Goal: Information Seeking & Learning: Learn about a topic

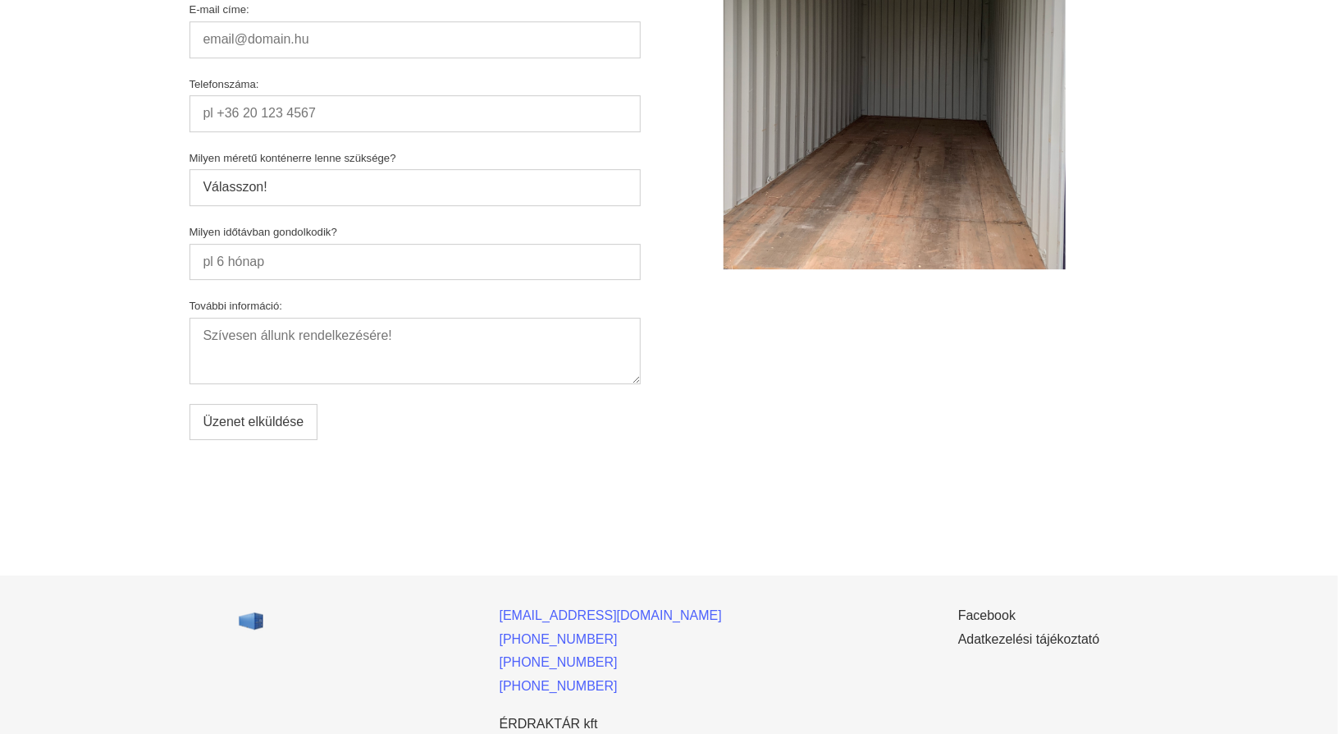
scroll to position [8779, 0]
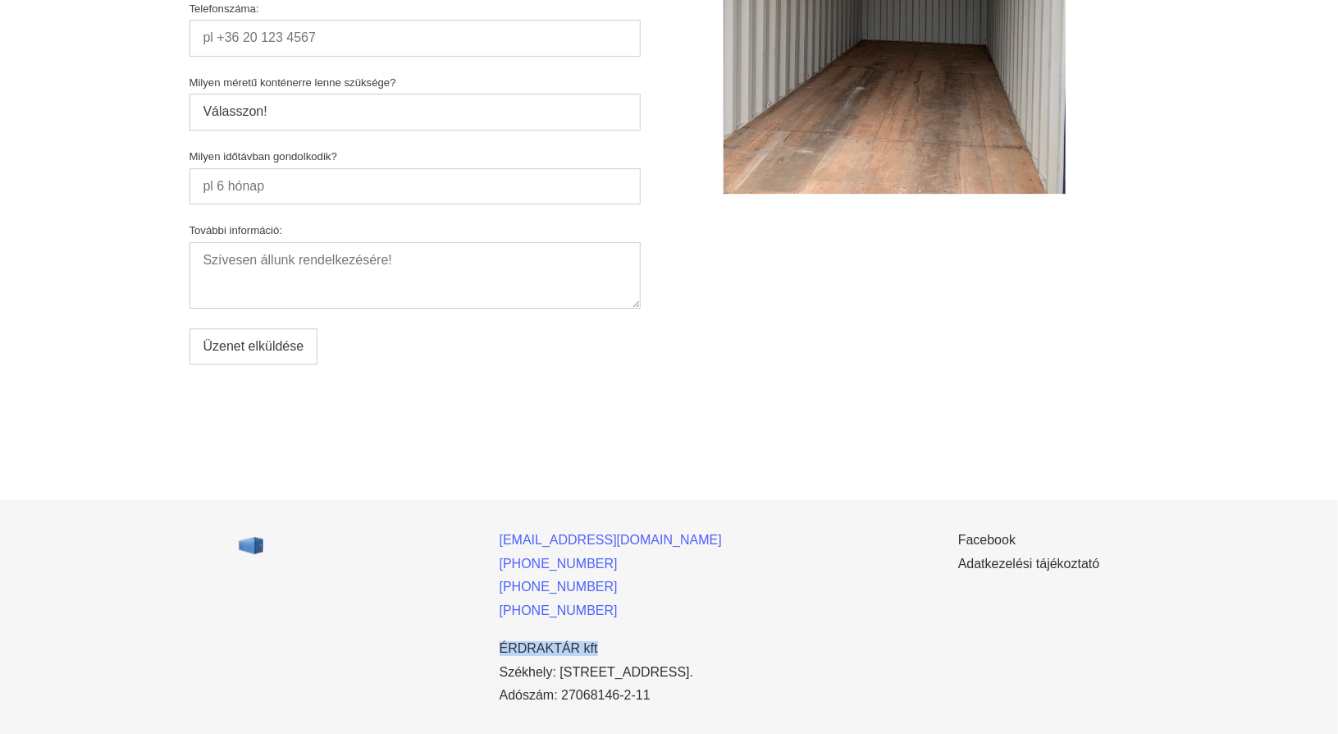
drag, startPoint x: 505, startPoint y: 597, endPoint x: 608, endPoint y: 602, distance: 103.5
click at [608, 602] on div "[EMAIL_ADDRESS][DOMAIN_NAME] [PHONE_NUMBER] [PHONE_NUMBER] [PHONE_NUMBER] ÉRDRA…" at bounding box center [670, 630] width 862 height 260
copy link "ÉRDRAKTÁR kft"
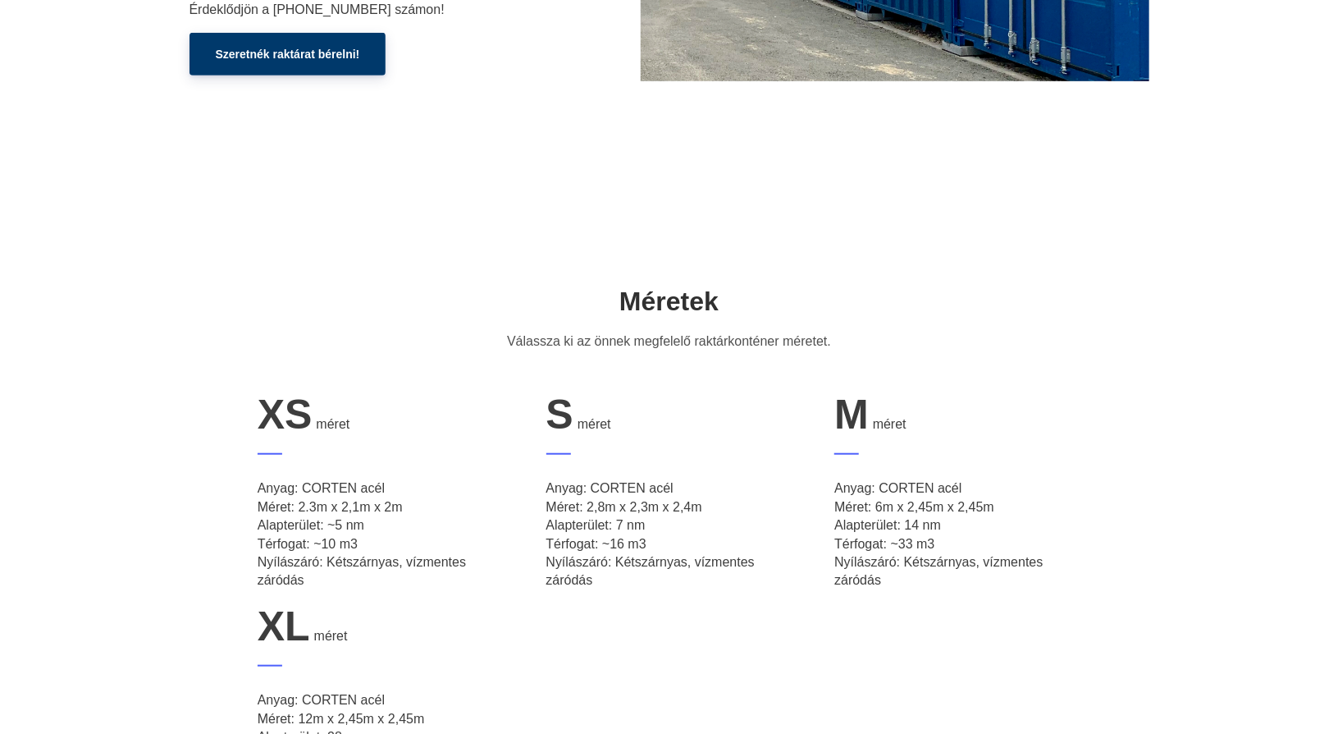
scroll to position [0, 0]
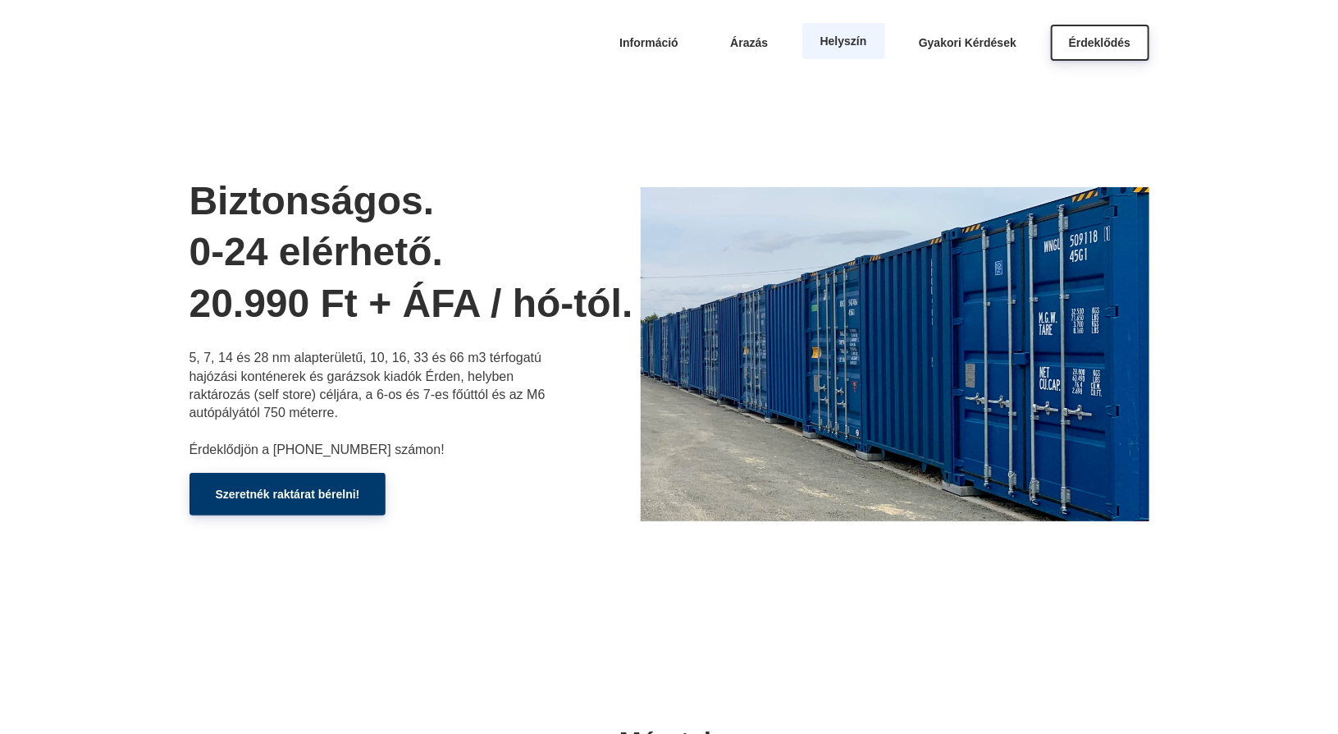
click at [832, 31] on link "Helyszín" at bounding box center [844, 41] width 83 height 36
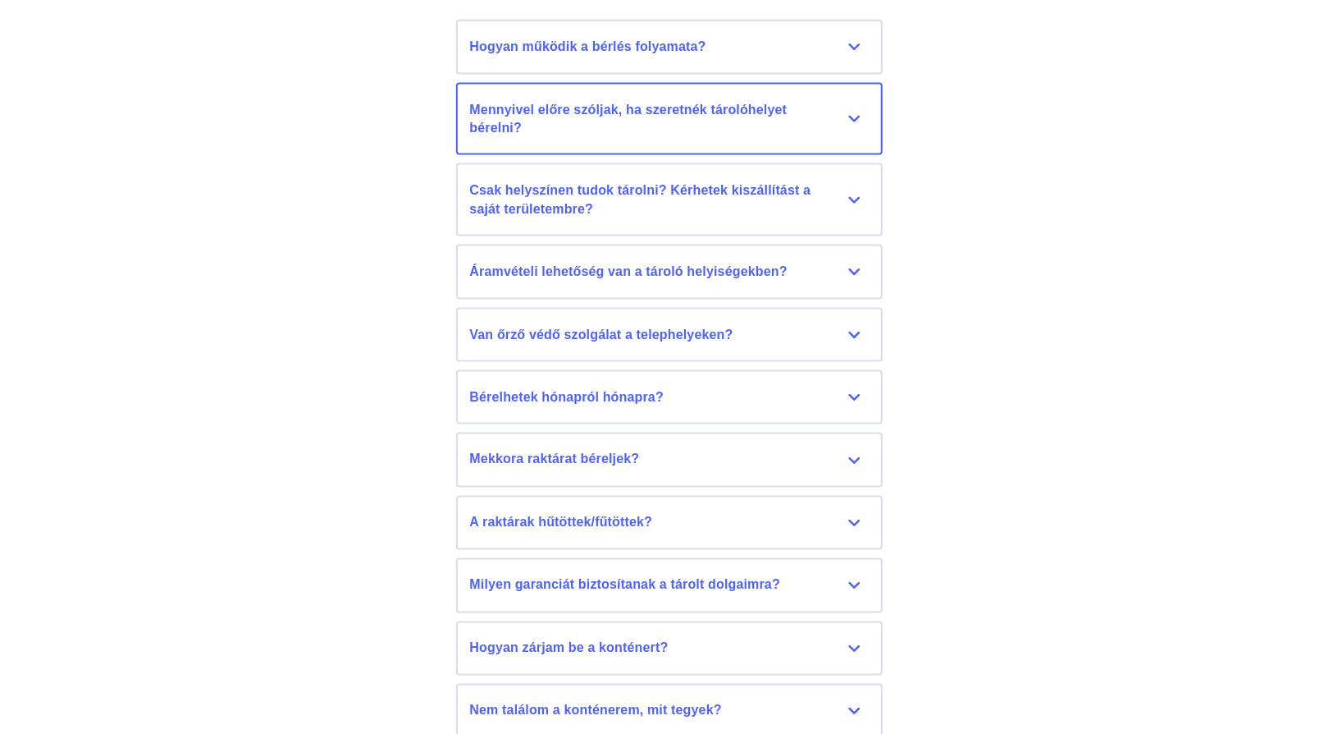
scroll to position [7398, 0]
click at [629, 203] on div "Csak helyszínen tudok tárolni? Kérhetek kiszállítást a saját területembre?" at bounding box center [669, 198] width 399 height 37
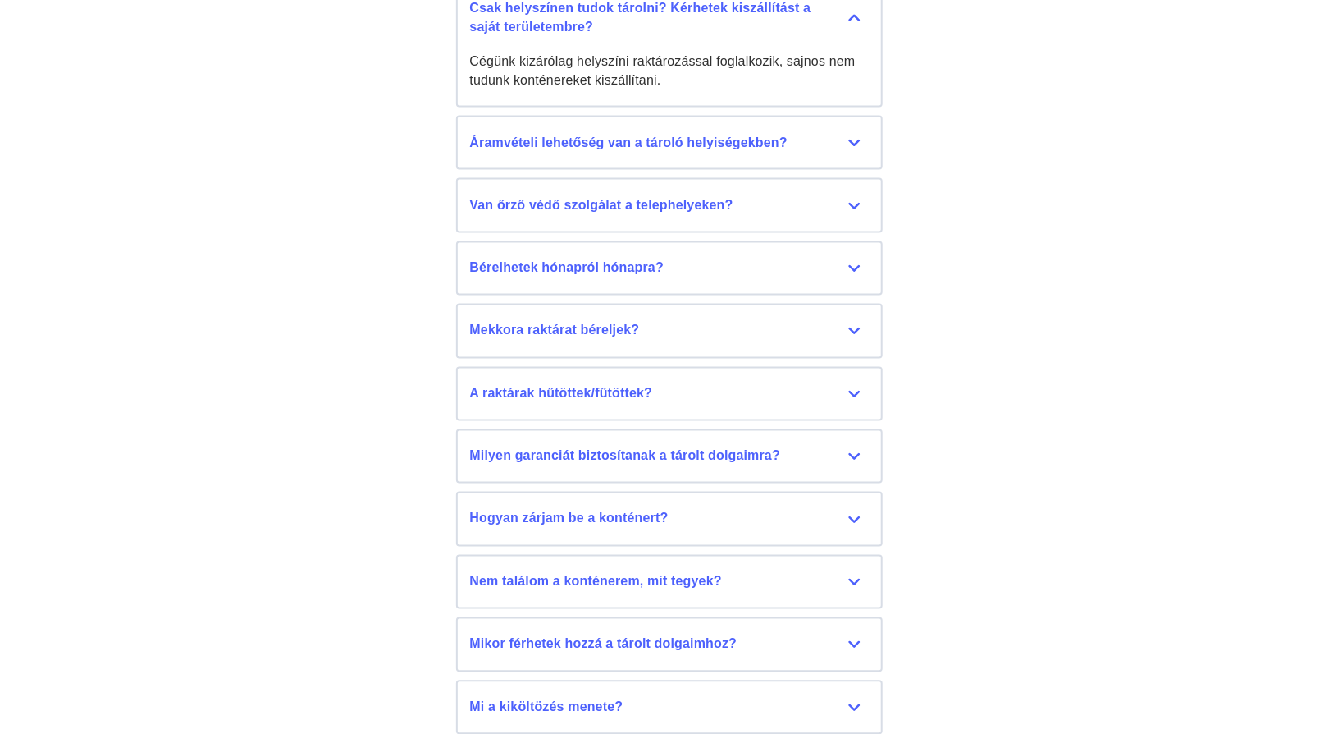
scroll to position [7581, 0]
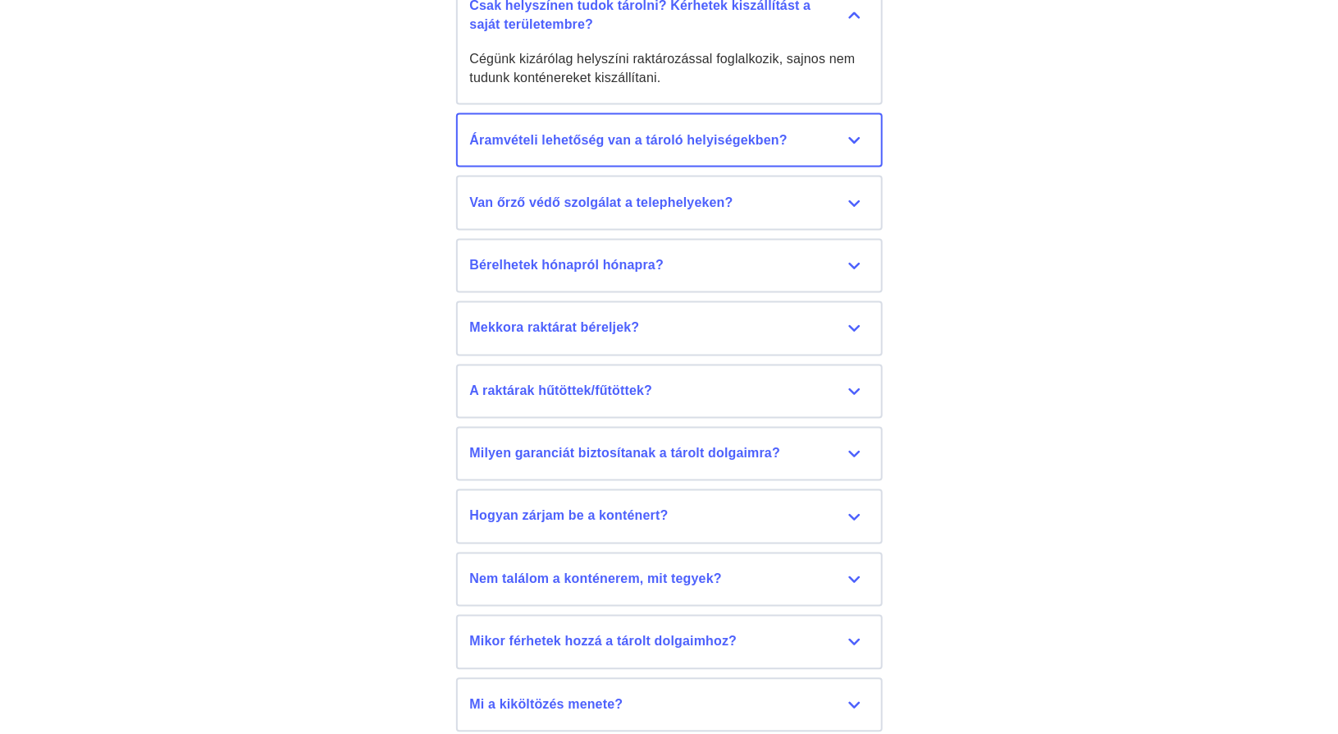
click at [654, 148] on button "Áramvételi lehetőség van a tároló helyiségekben? Jelenleg áramvételi lehetőség …" at bounding box center [669, 140] width 427 height 54
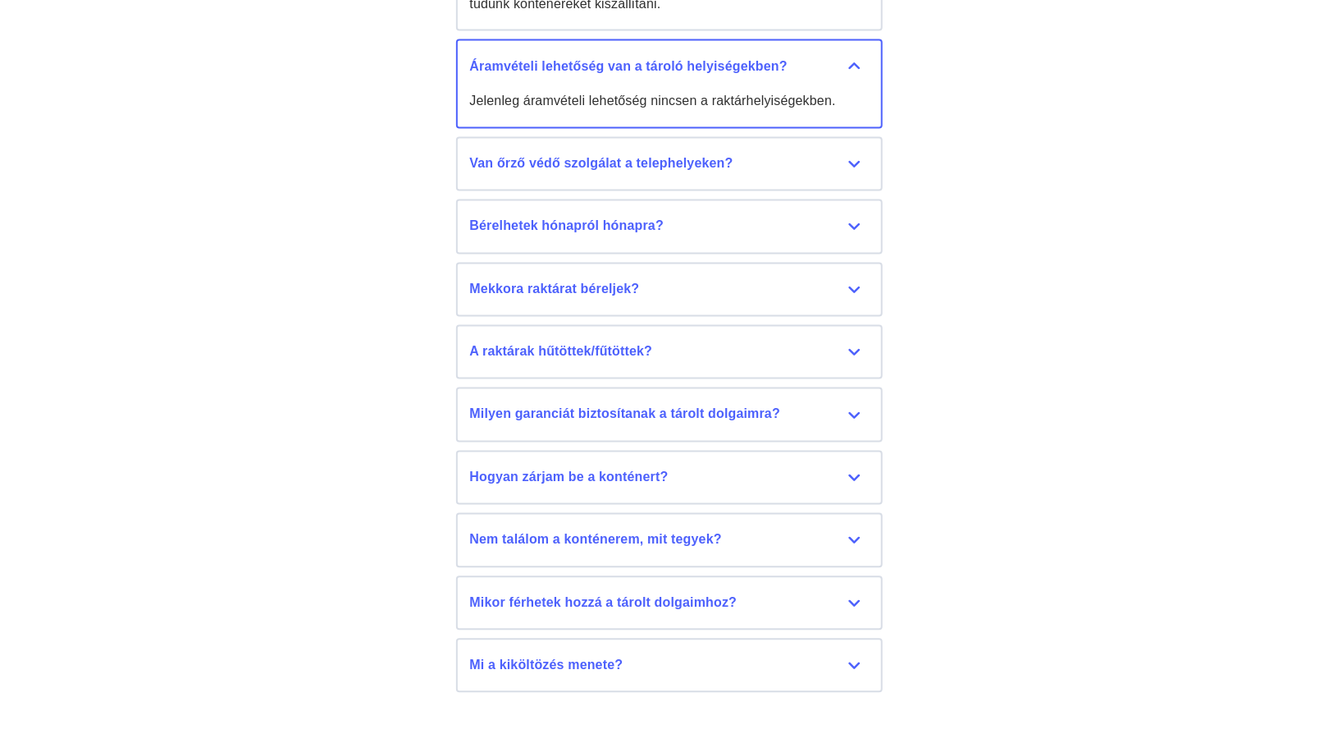
scroll to position [7658, 0]
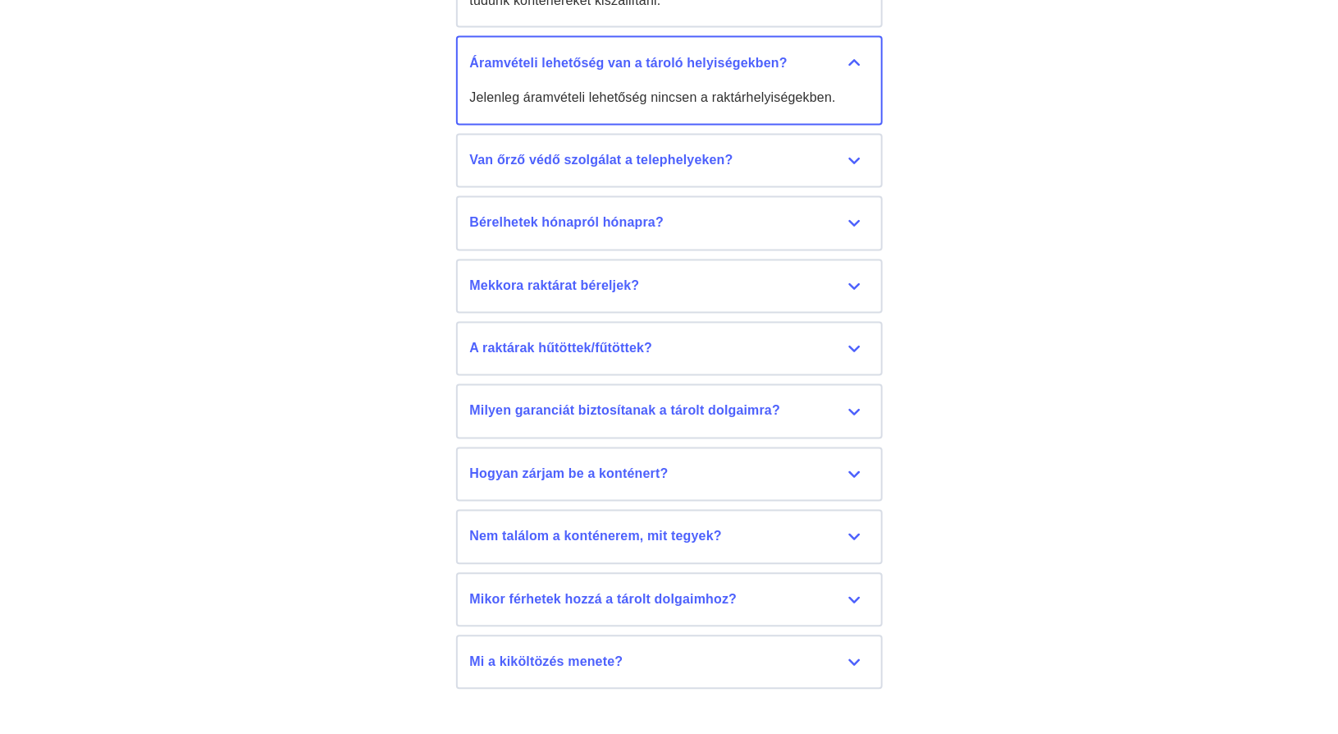
click at [654, 152] on div "Van őrző védő szolgálat a telephelyeken?" at bounding box center [669, 161] width 399 height 18
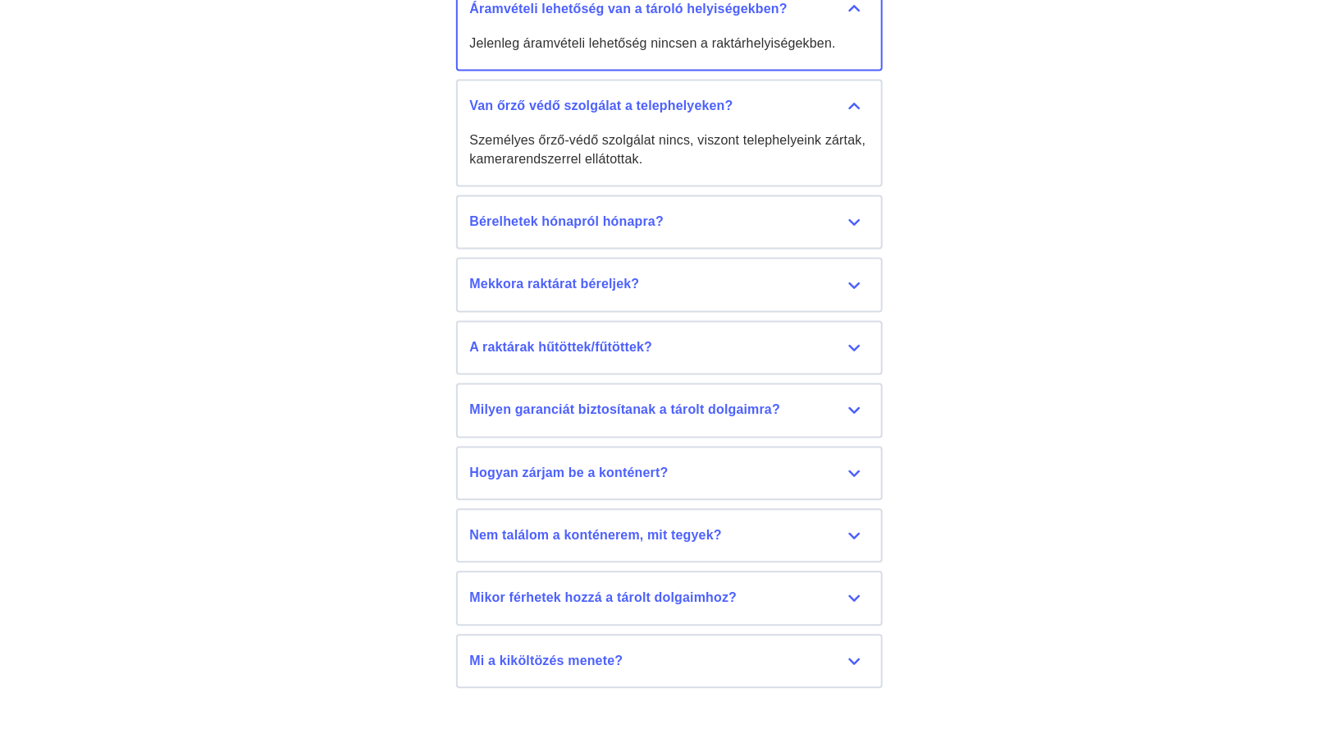
scroll to position [7719, 0]
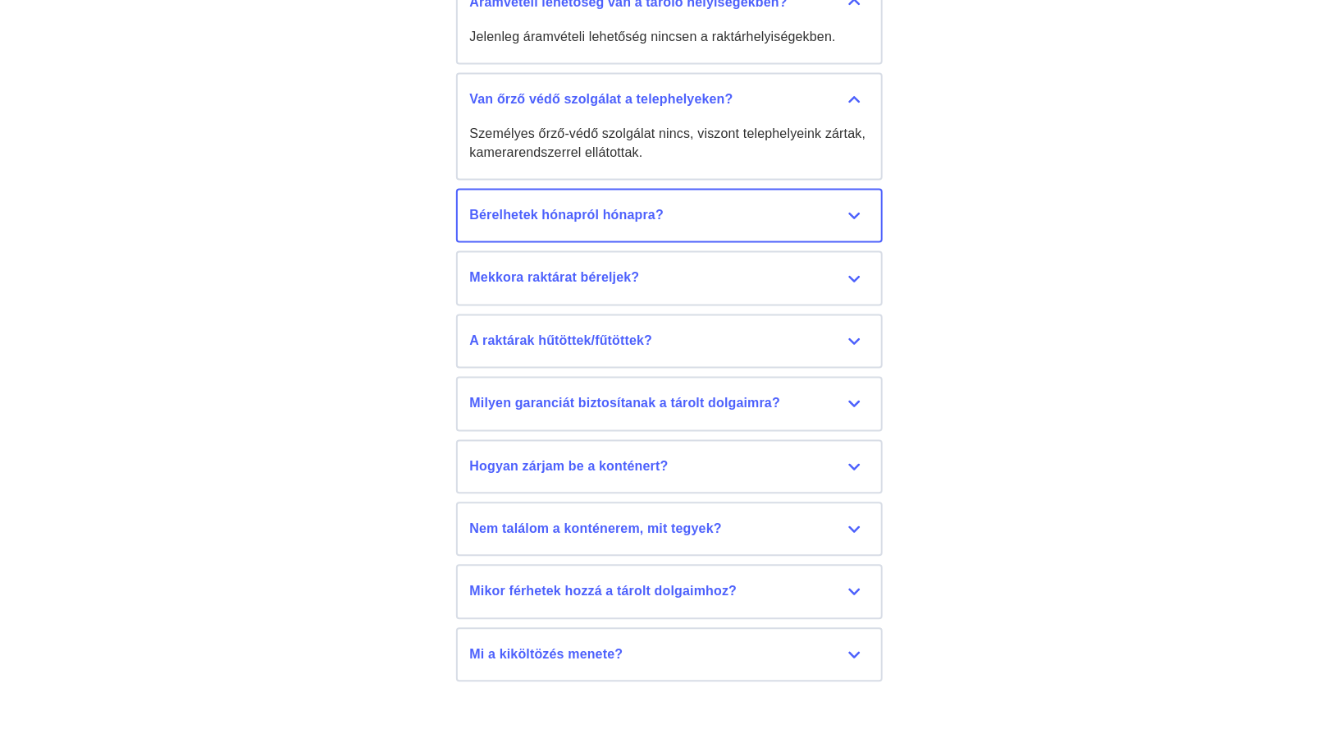
click at [652, 211] on div "Bérelhetek hónapról hónapra?" at bounding box center [669, 216] width 399 height 18
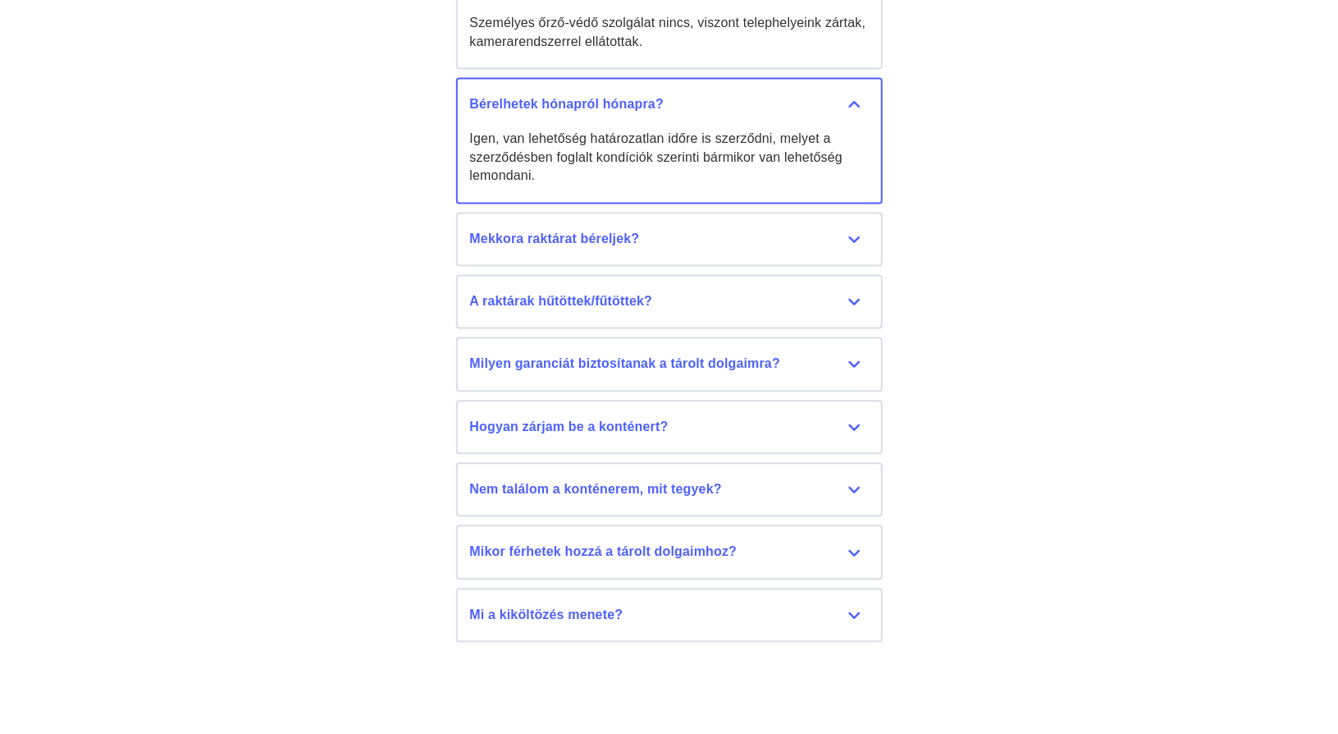
scroll to position [7832, 0]
click at [652, 211] on button "Mekkora raktárat béreljek? 6 méteres M raktárkonténereink elegendőek egy 2-3 sz…" at bounding box center [669, 237] width 427 height 54
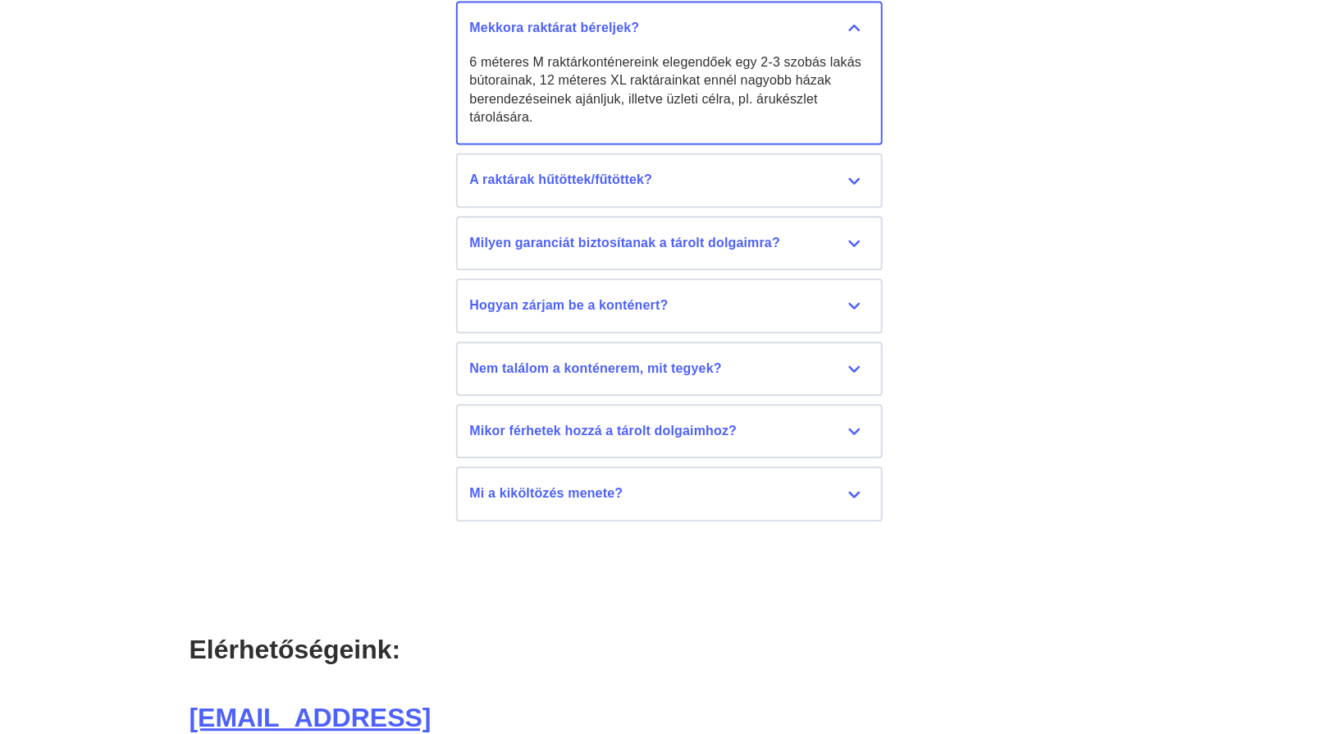
scroll to position [8042, 0]
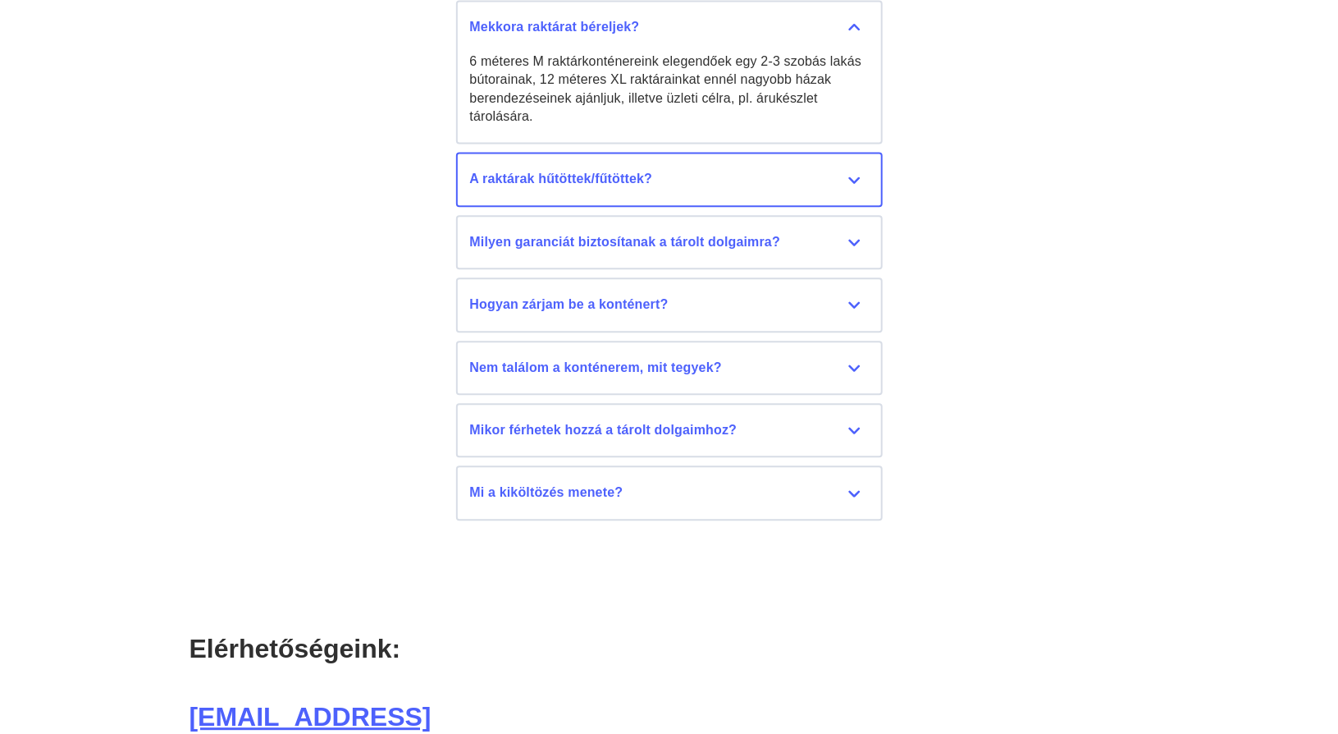
click at [627, 192] on button "A raktárak hűtöttek/fűtöttek? Nem, raktárkonténereink és garázsaink nem temperá…" at bounding box center [669, 179] width 427 height 54
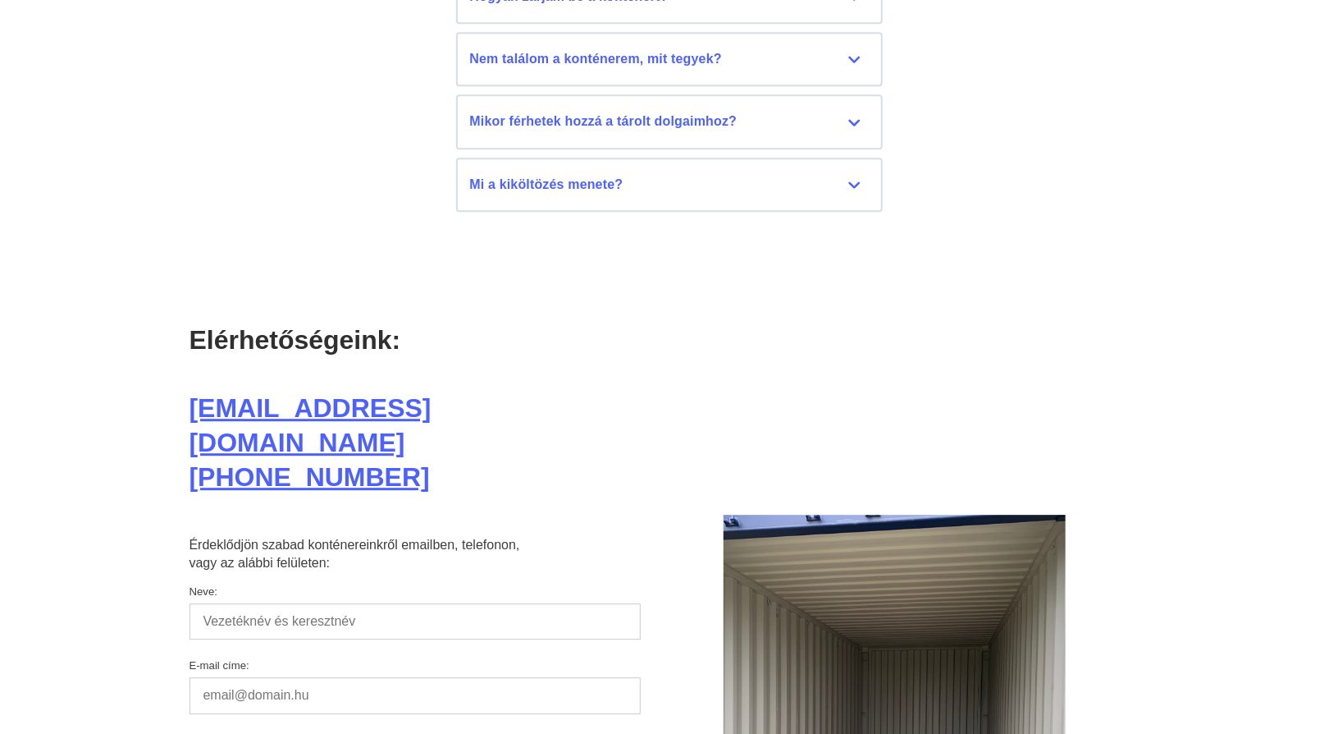
scroll to position [8387, 0]
